Goal: Task Accomplishment & Management: Manage account settings

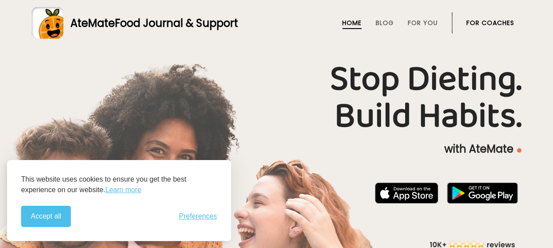
click at [485, 24] on link "For Coaches" at bounding box center [491, 22] width 48 height 7
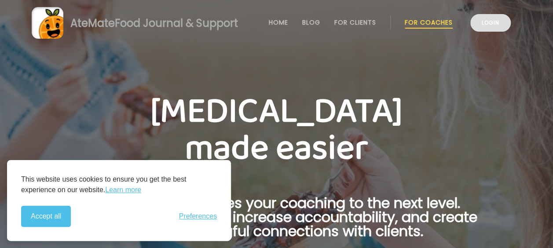
click at [485, 26] on link "Login" at bounding box center [490, 23] width 40 height 18
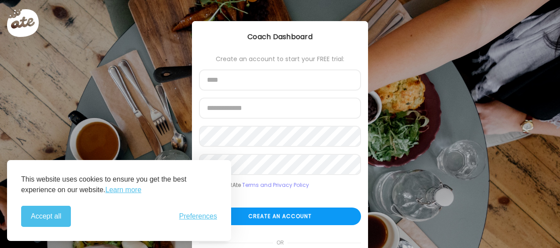
scroll to position [69, 0]
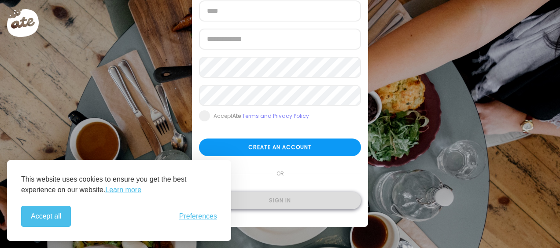
click at [275, 197] on div "Sign in" at bounding box center [280, 201] width 162 height 18
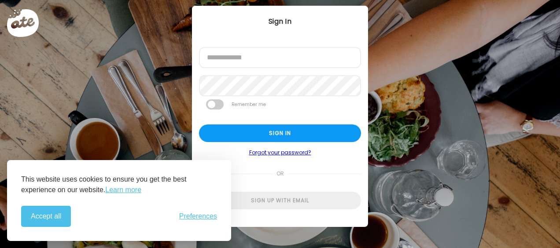
scroll to position [15, 0]
click at [63, 216] on button "Accept all" at bounding box center [46, 216] width 50 height 21
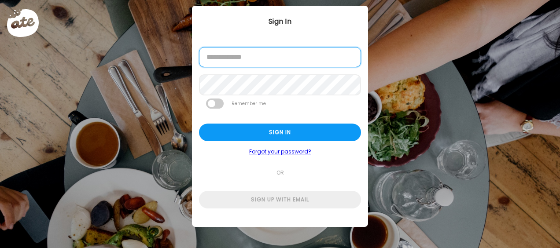
click at [245, 58] on input "email" at bounding box center [280, 57] width 162 height 20
type input "**********"
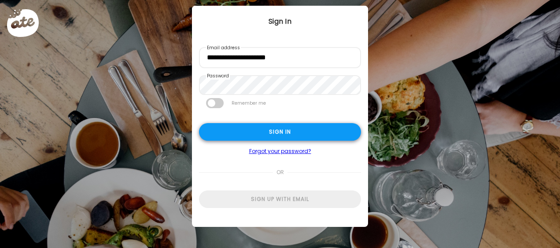
click at [264, 137] on div "Sign in" at bounding box center [280, 132] width 162 height 18
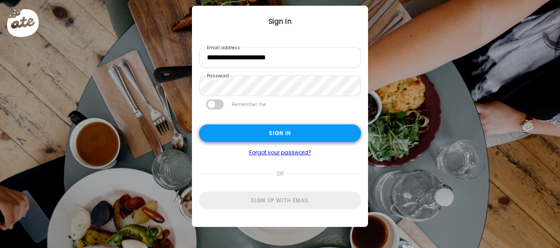
type textarea "**********"
type input "**********"
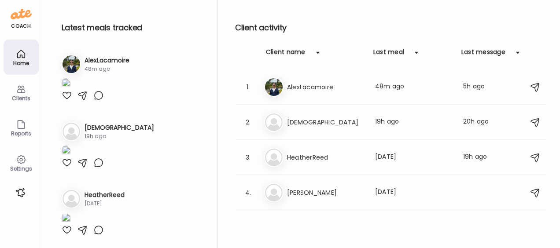
click at [23, 168] on div "Settings" at bounding box center [21, 169] width 32 height 6
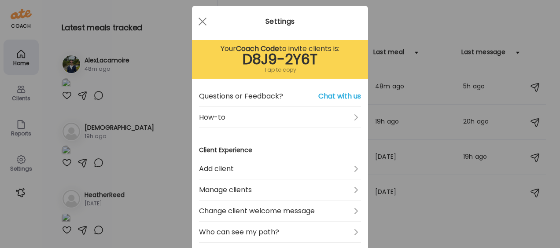
click at [273, 71] on div "Tap to copy" at bounding box center [280, 70] width 162 height 11
click at [155, 42] on div "Ate Coach Dashboard Wahoo! It’s official Take a moment to set up your Coach Pro…" at bounding box center [280, 124] width 560 height 248
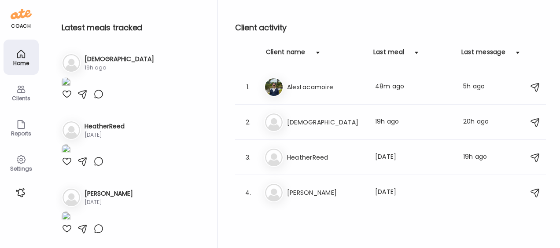
scroll to position [0, 0]
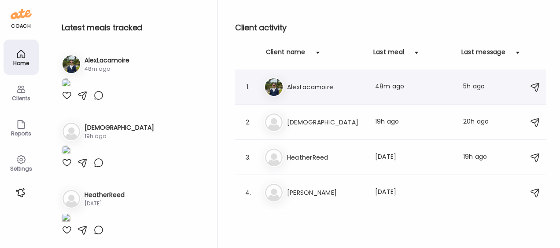
click at [319, 92] on h3 "AlexLacamoire" at bounding box center [325, 87] width 77 height 11
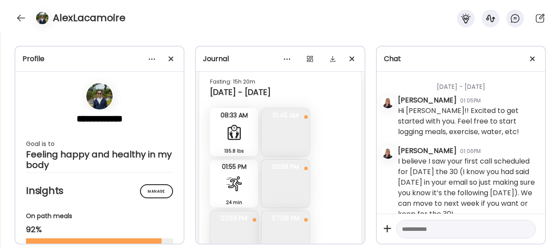
scroll to position [10128, 0]
